Goal: Task Accomplishment & Management: Complete application form

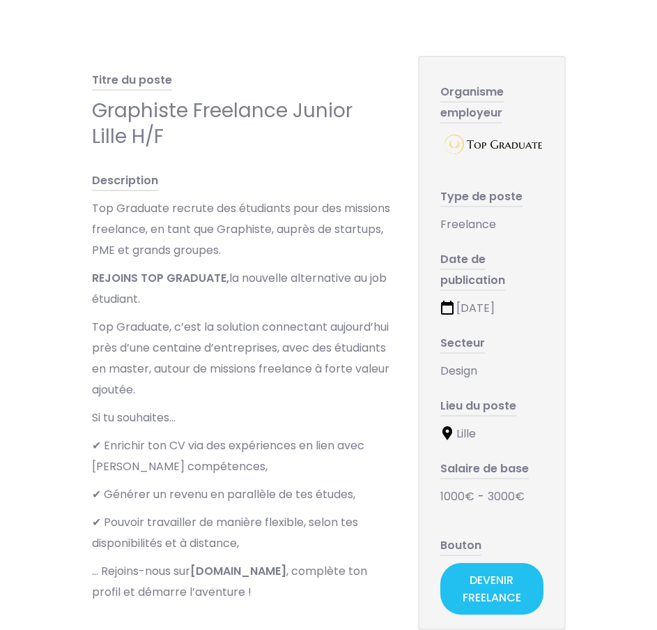
scroll to position [418, 0]
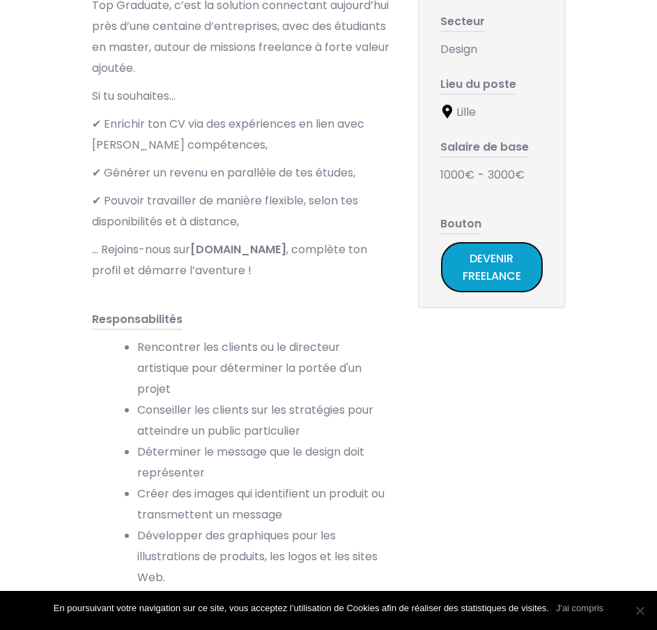
click at [493, 269] on link "Devenir Freelance" at bounding box center [492, 267] width 103 height 52
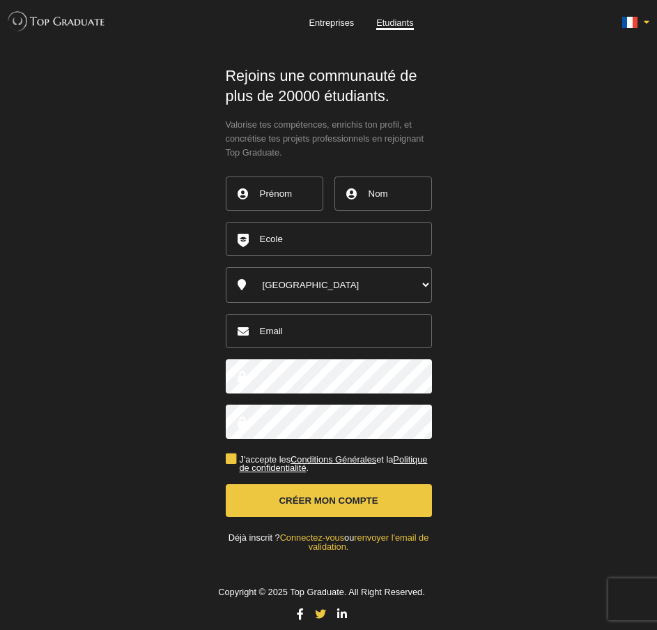
click at [276, 197] on input "text" at bounding box center [275, 193] width 98 height 34
click at [480, 207] on main "Unlock Your Potential Accueil Blog FAQ Contact Rejoins une communauté de plus d…" at bounding box center [329, 309] width 502 height 530
click at [282, 193] on input "text" at bounding box center [275, 193] width 98 height 34
